Goal: Task Accomplishment & Management: Manage account settings

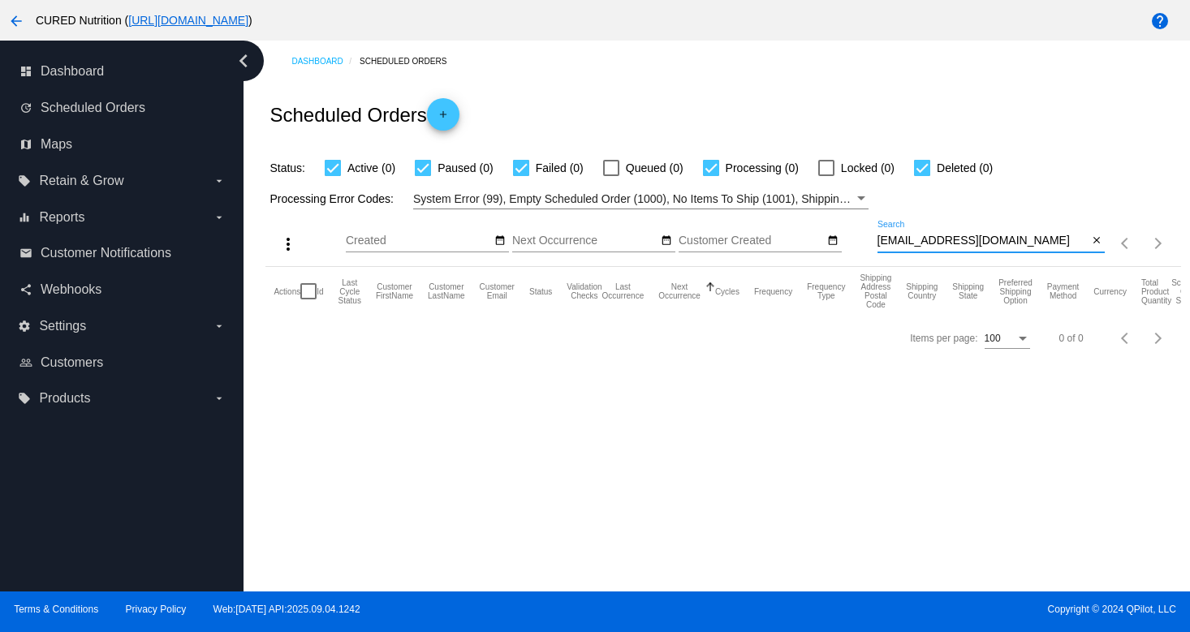
click at [953, 248] on input "[EMAIL_ADDRESS][DOMAIN_NAME]" at bounding box center [983, 241] width 211 height 13
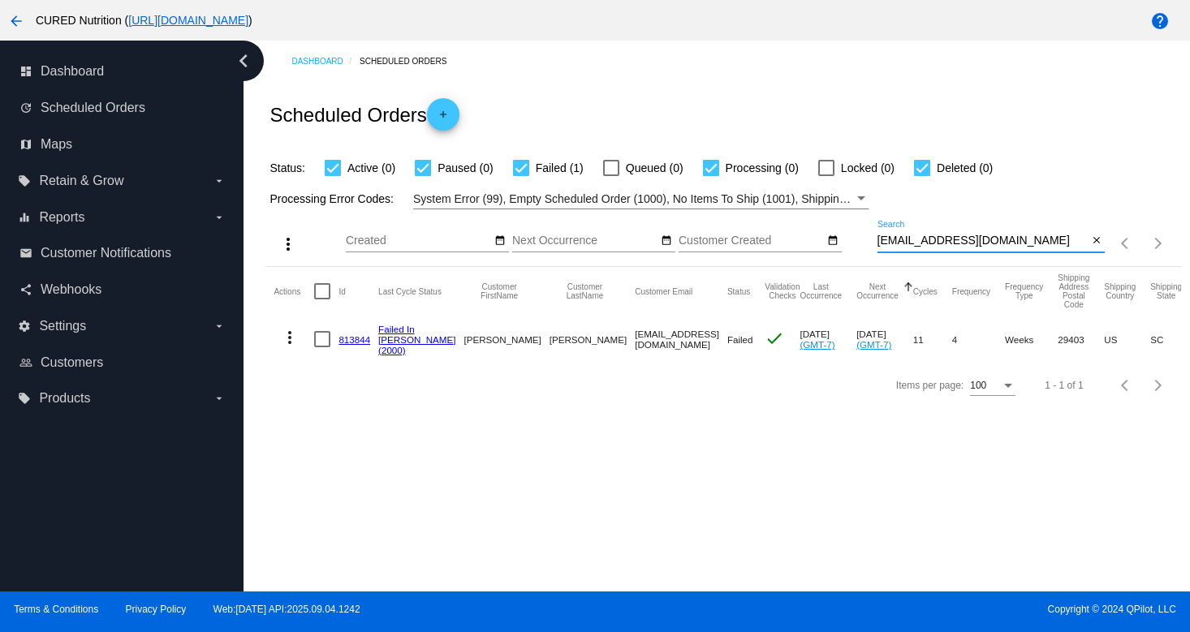
type input "[EMAIL_ADDRESS][DOMAIN_NAME]"
click at [356, 340] on link "813844" at bounding box center [355, 339] width 32 height 11
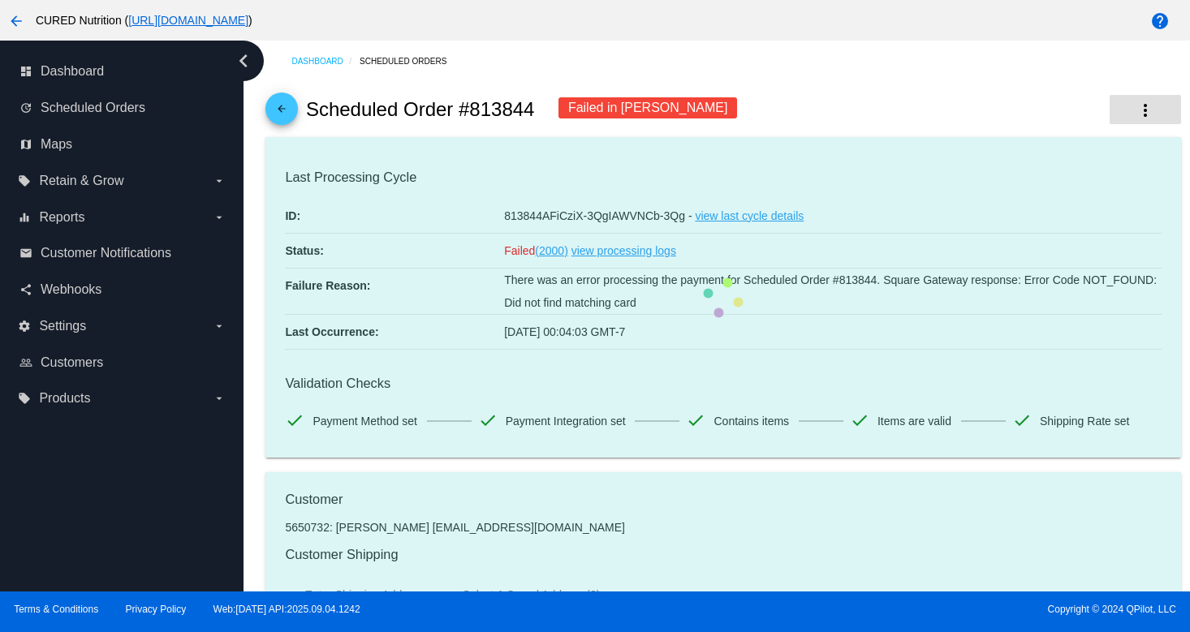
click at [1150, 118] on mat-icon "more_vert" at bounding box center [1145, 110] width 19 height 19
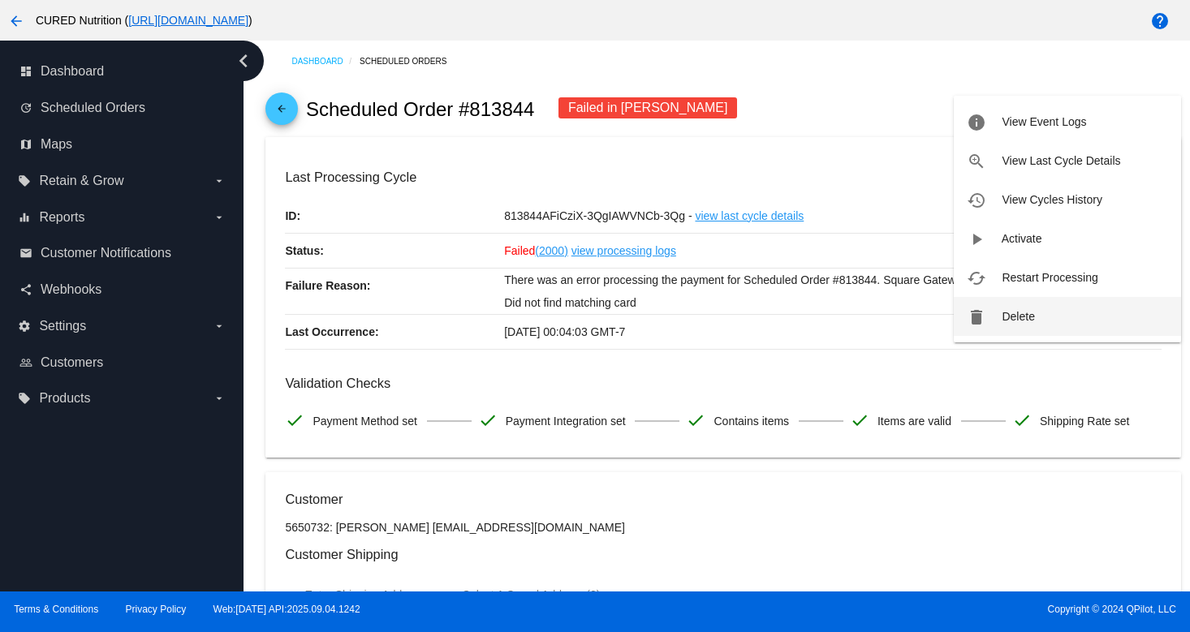
click at [1031, 326] on button "delete Delete" at bounding box center [1067, 316] width 227 height 39
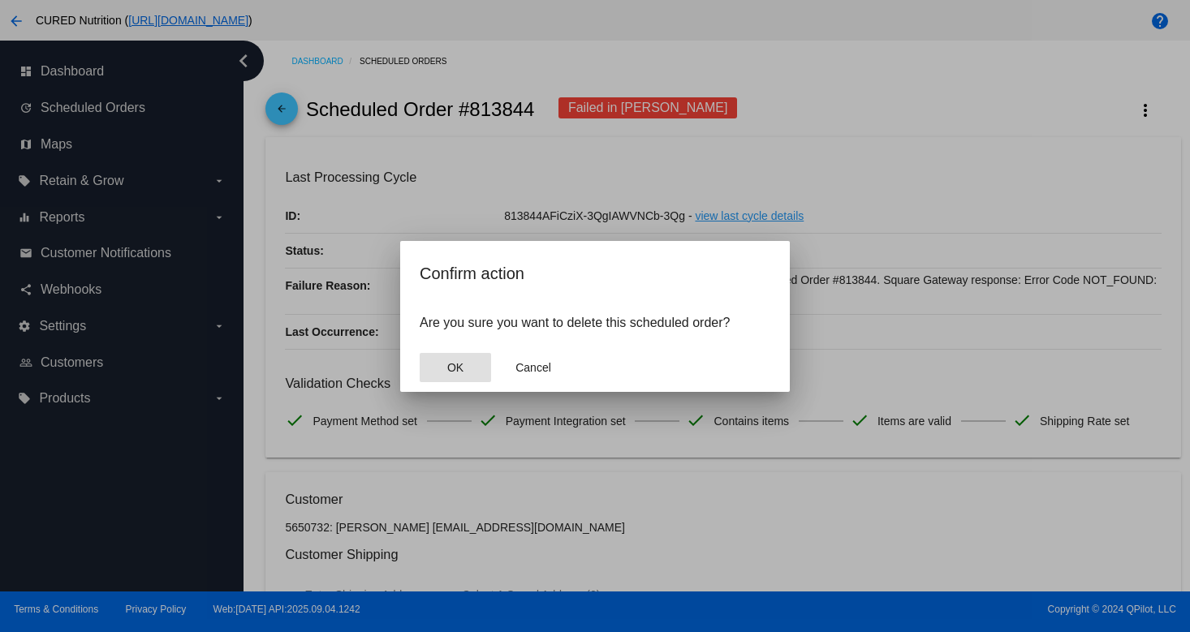
click at [436, 373] on button "OK" at bounding box center [455, 367] width 71 height 29
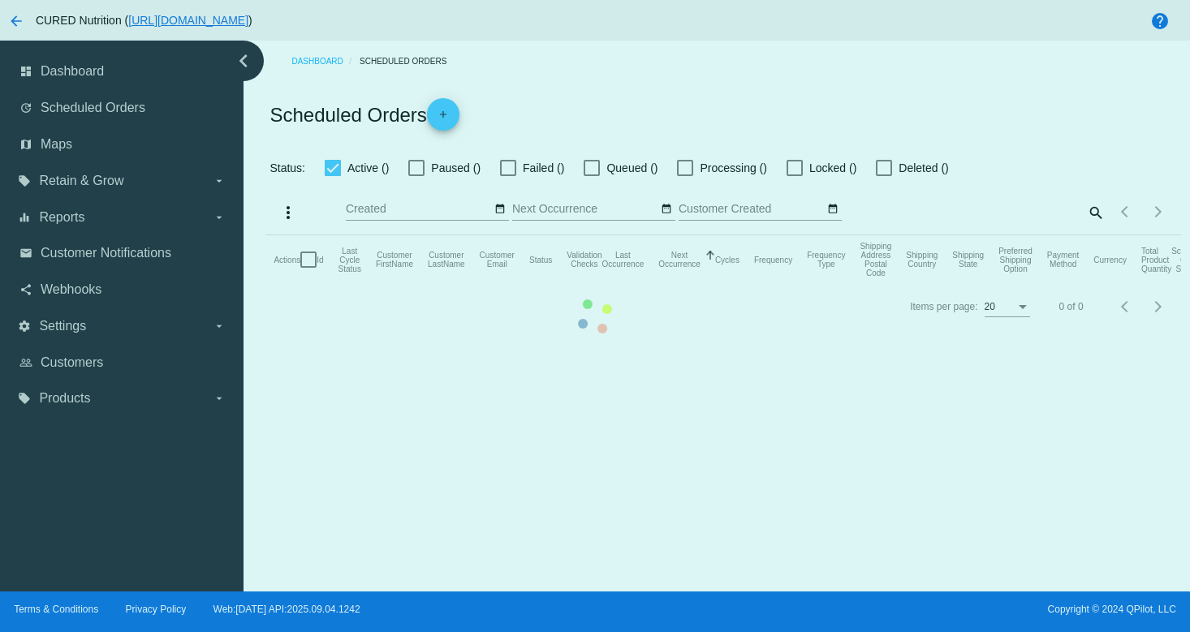
checkbox input "true"
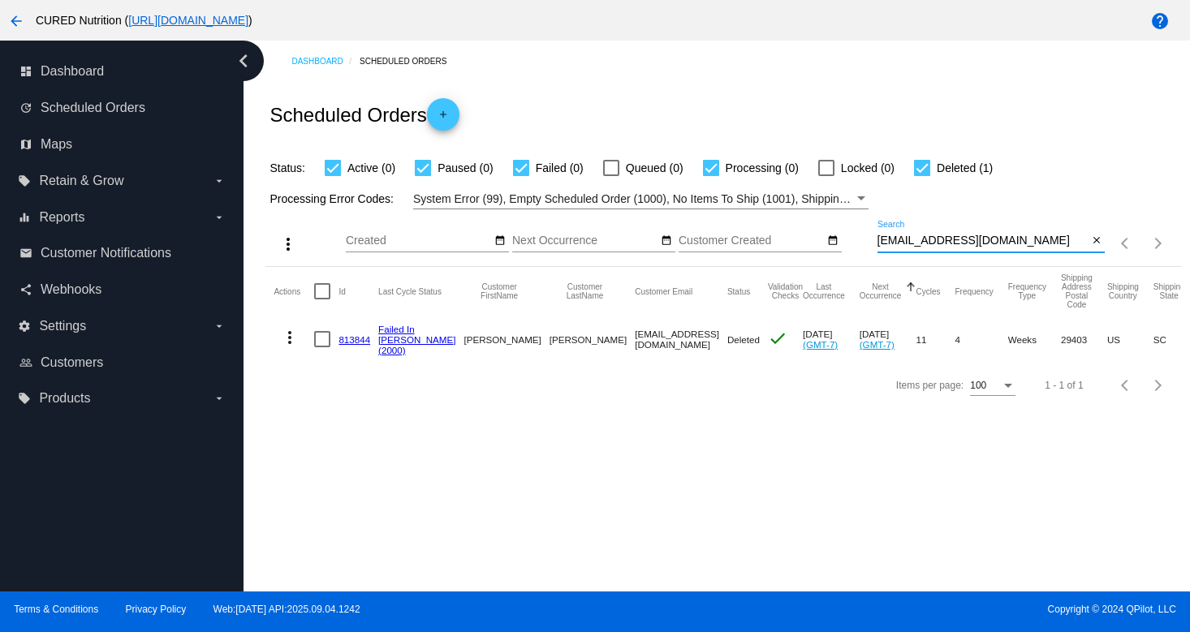
click at [921, 240] on input "[EMAIL_ADDRESS][DOMAIN_NAME]" at bounding box center [983, 241] width 211 height 13
paste input "vans.hollyb"
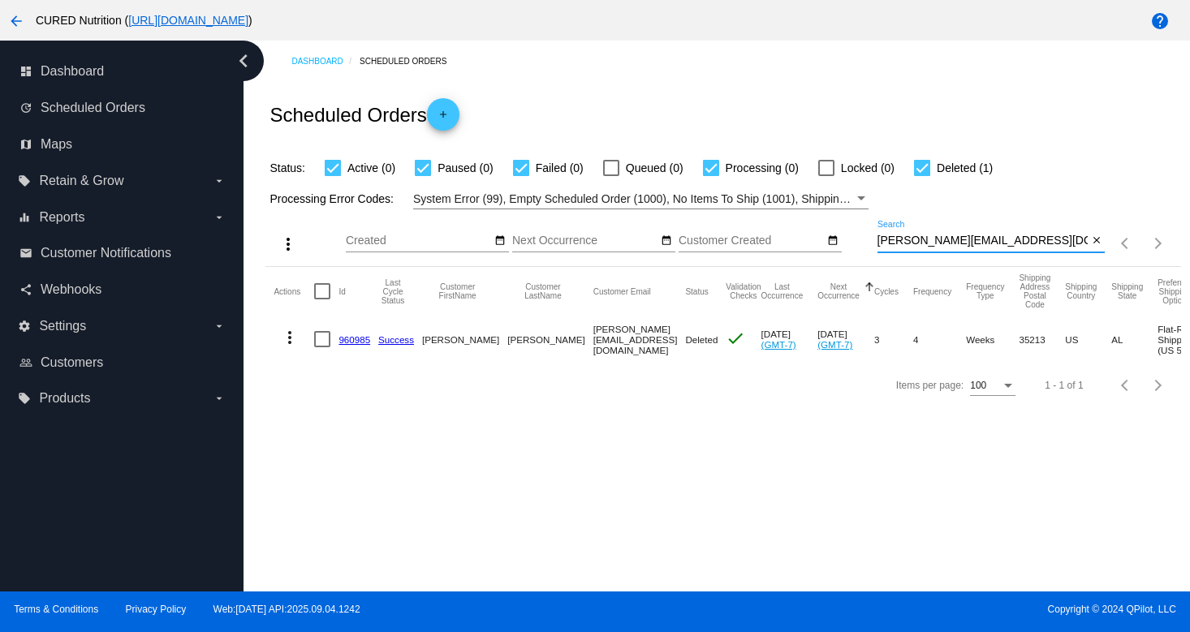
type input "[PERSON_NAME][EMAIL_ADDRESS][DOMAIN_NAME]"
